Goal: Transaction & Acquisition: Purchase product/service

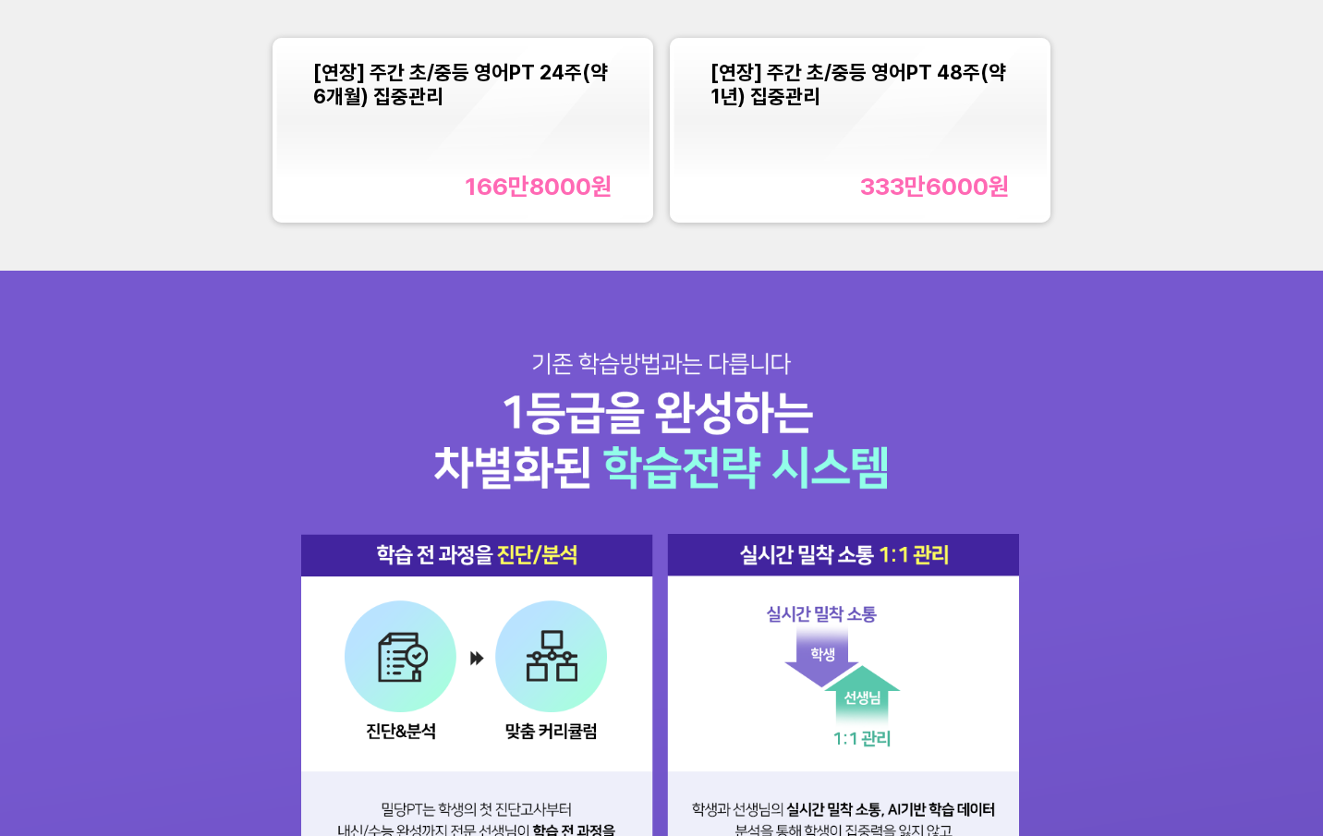
scroll to position [1881, 0]
click at [542, 162] on div "[연장] 주간 초/중등 영어PT 24주(약 6개월) 집중관리 166만8000 원" at bounding box center [462, 130] width 299 height 140
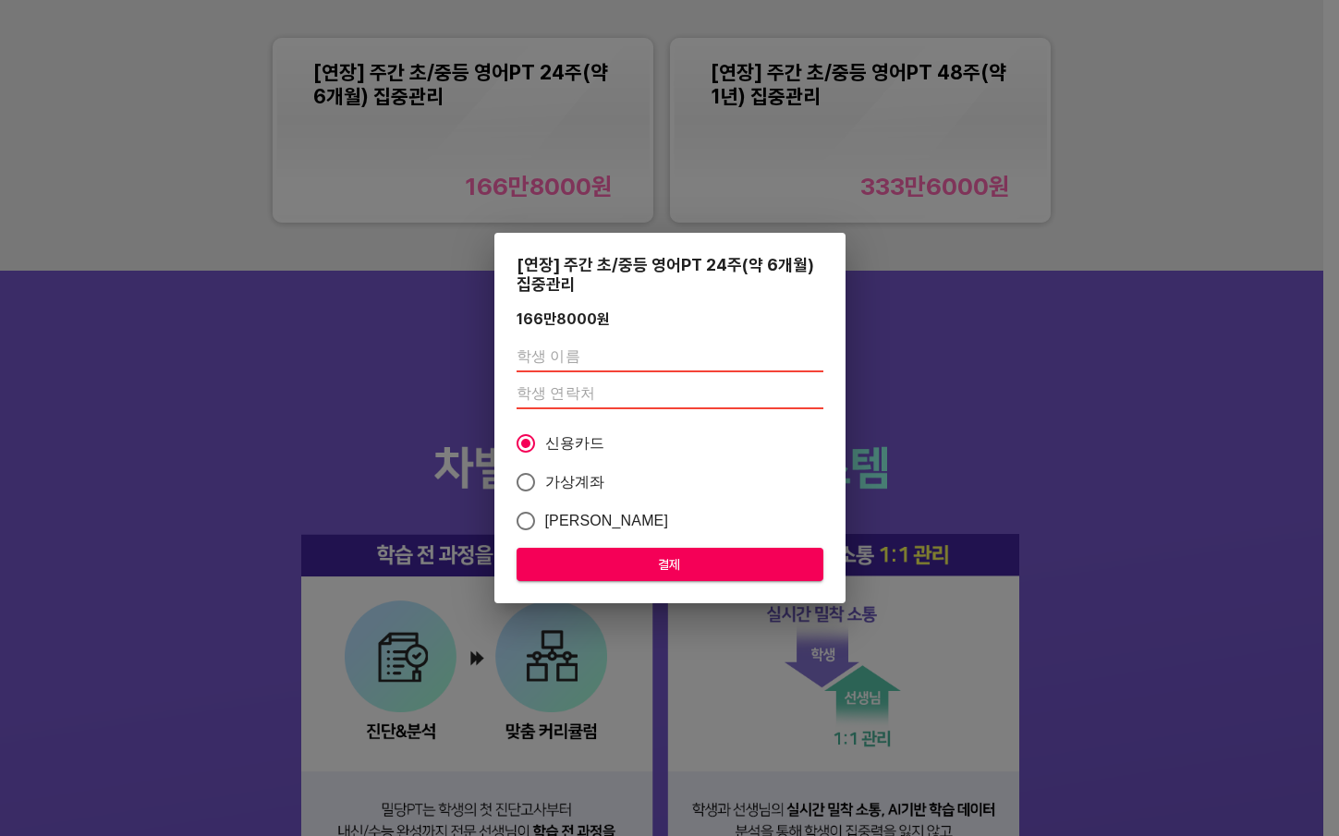
click at [574, 347] on input "text" at bounding box center [670, 358] width 307 height 30
type input "[PERSON_NAME]"
click at [656, 412] on div "[PERSON_NAME]" at bounding box center [670, 375] width 307 height 81
click at [673, 399] on input "number" at bounding box center [670, 395] width 307 height 30
click at [581, 451] on span "신용카드" at bounding box center [575, 443] width 60 height 22
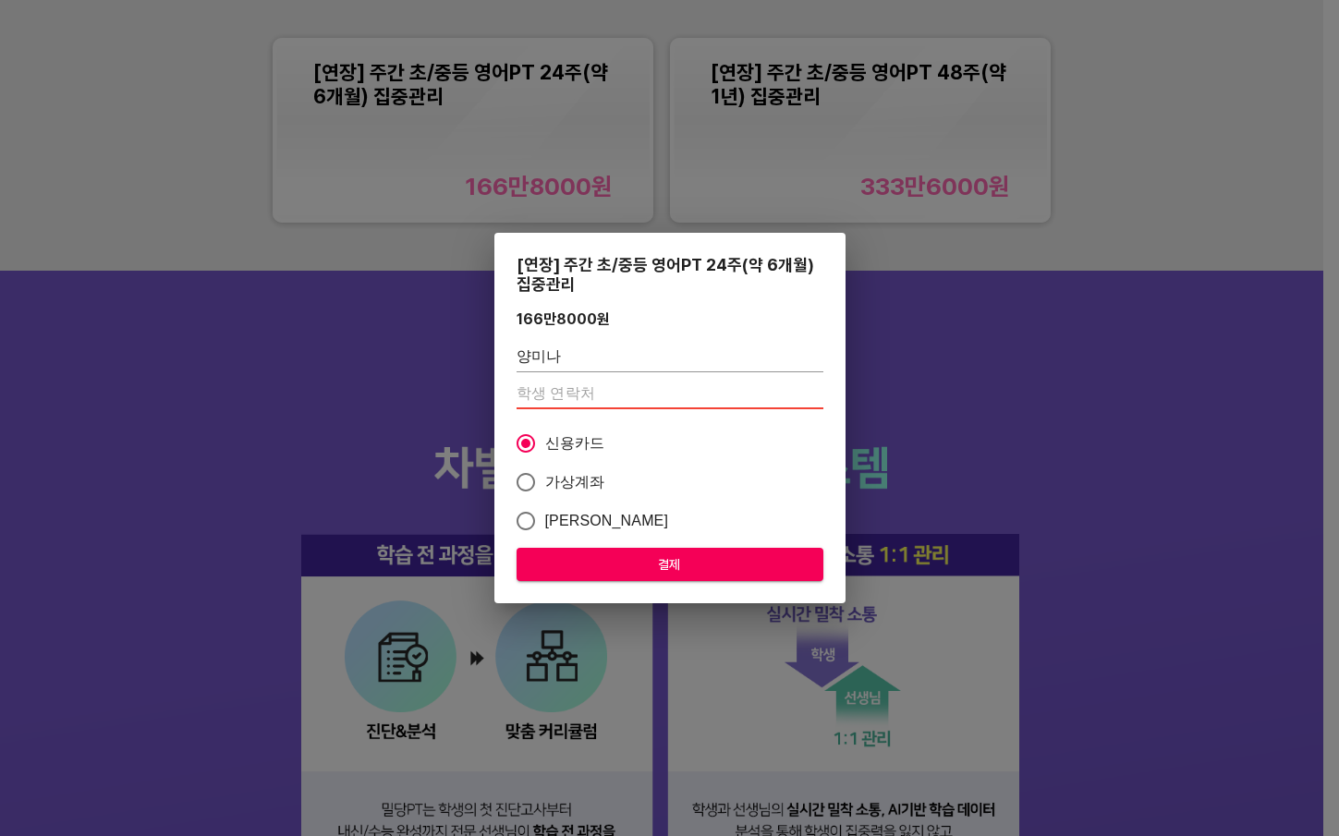
click at [545, 451] on input "신용카드" at bounding box center [525, 443] width 39 height 39
click at [671, 569] on span "결제" at bounding box center [669, 565] width 277 height 23
click at [633, 403] on input "number" at bounding box center [670, 395] width 307 height 30
drag, startPoint x: 653, startPoint y: 561, endPoint x: 839, endPoint y: 43, distance: 550.7
click at [652, 558] on span "결제" at bounding box center [669, 565] width 277 height 23
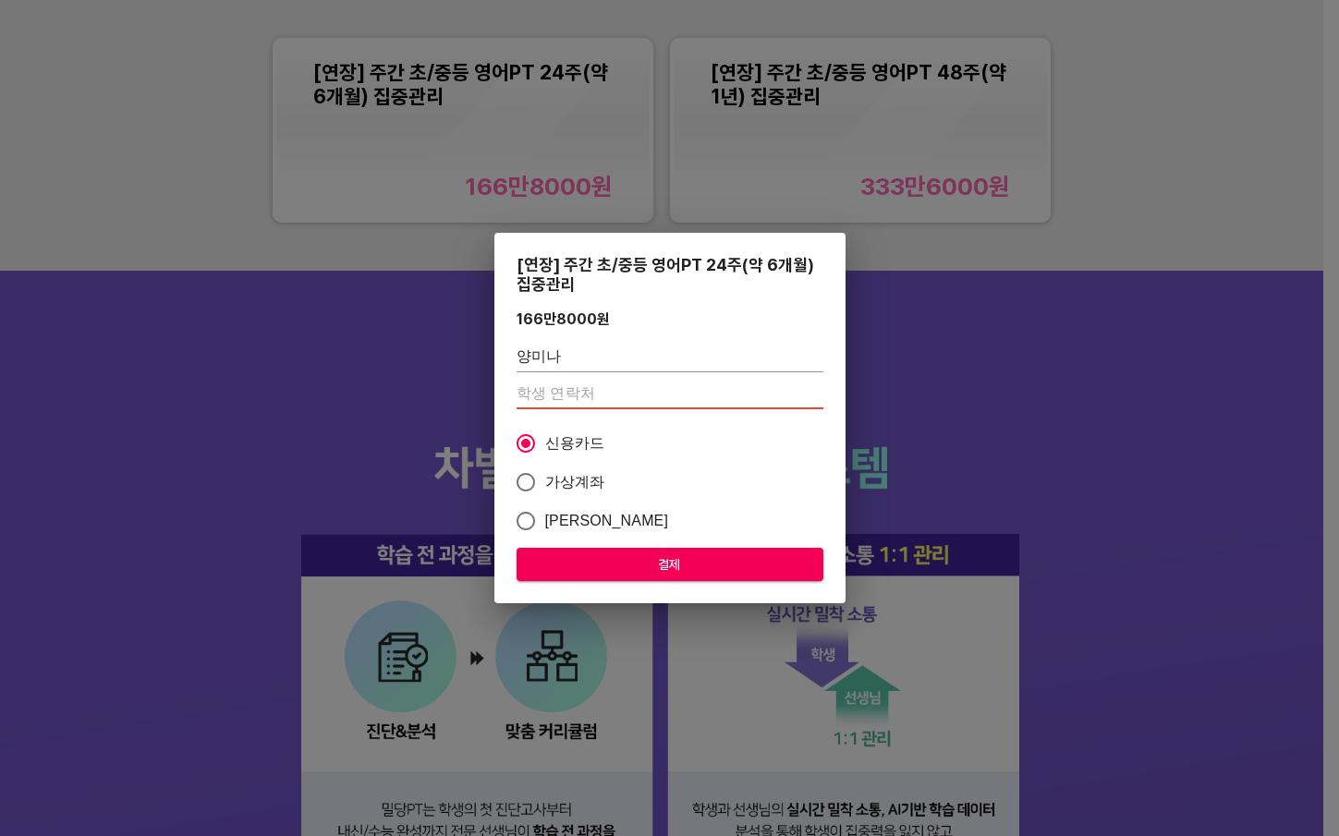
click at [628, 391] on input "number" at bounding box center [670, 395] width 307 height 30
drag, startPoint x: 578, startPoint y: 391, endPoint x: 1338, endPoint y: 390, distance: 760.5
click at [600, 395] on input "number" at bounding box center [670, 395] width 307 height 30
type input "01086331852"
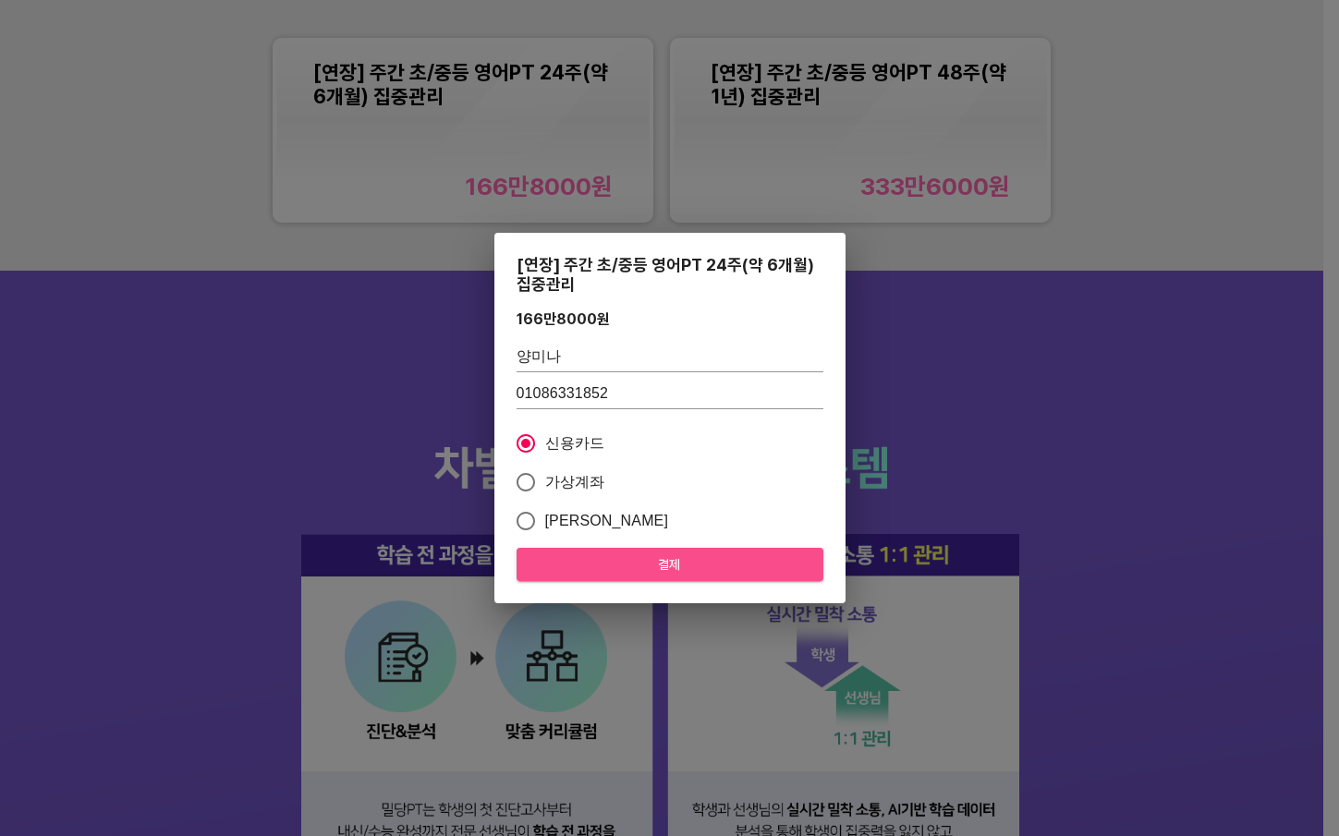
click at [627, 566] on span "결제" at bounding box center [669, 565] width 277 height 23
